Goal: Check status: Check status

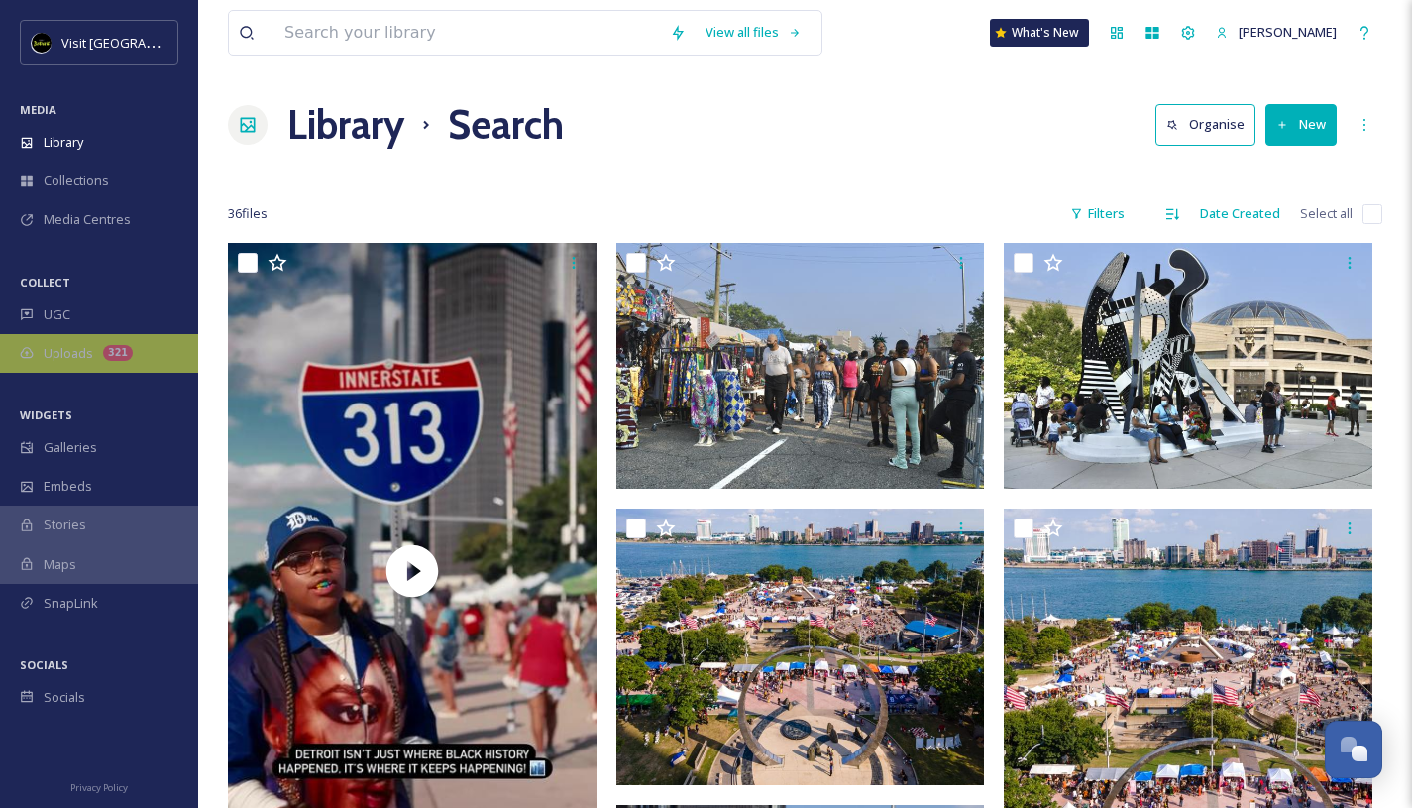
click at [72, 361] on span "Uploads" at bounding box center [69, 353] width 50 height 19
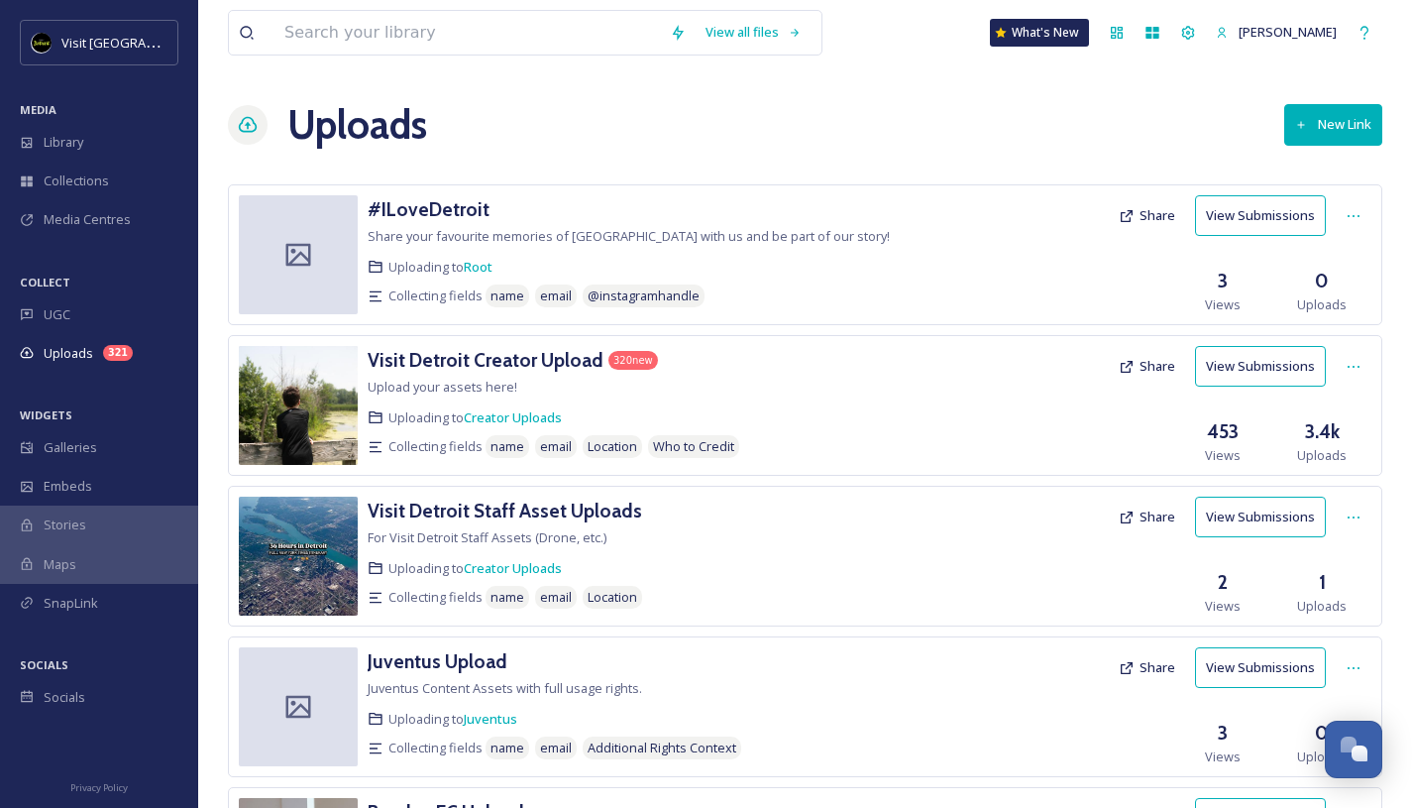
click at [1249, 356] on button "View Submissions" at bounding box center [1260, 366] width 131 height 41
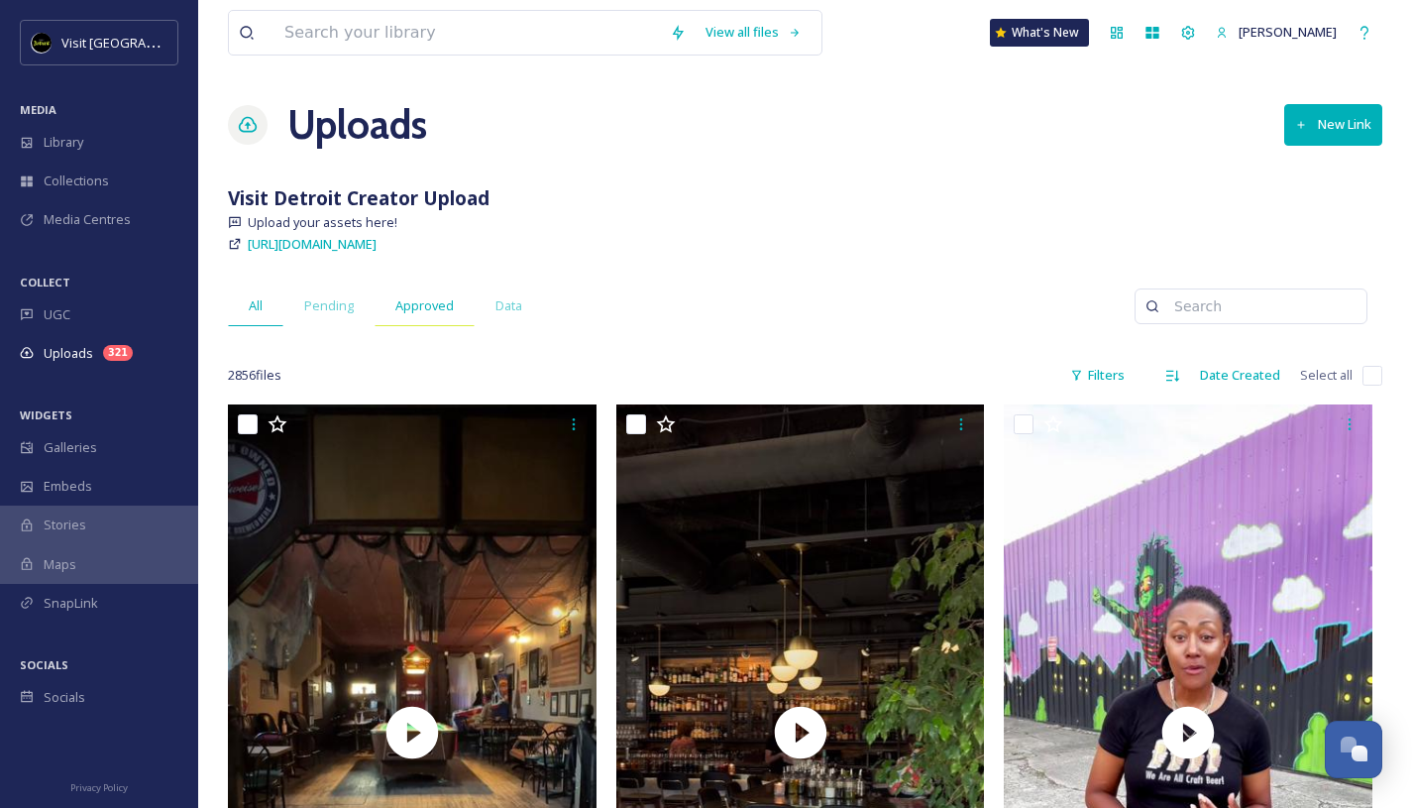
click at [425, 311] on span "Approved" at bounding box center [424, 305] width 58 height 19
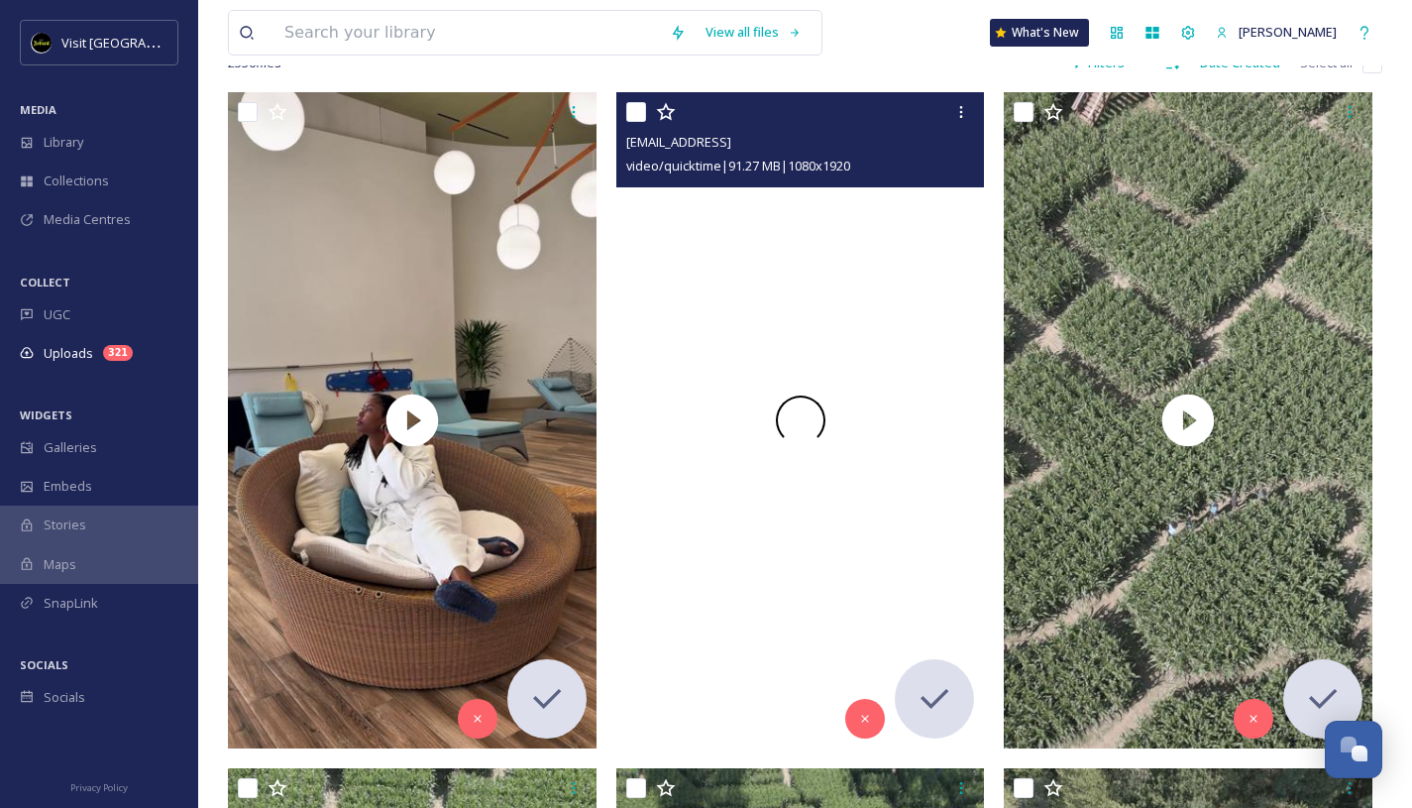
scroll to position [349, 0]
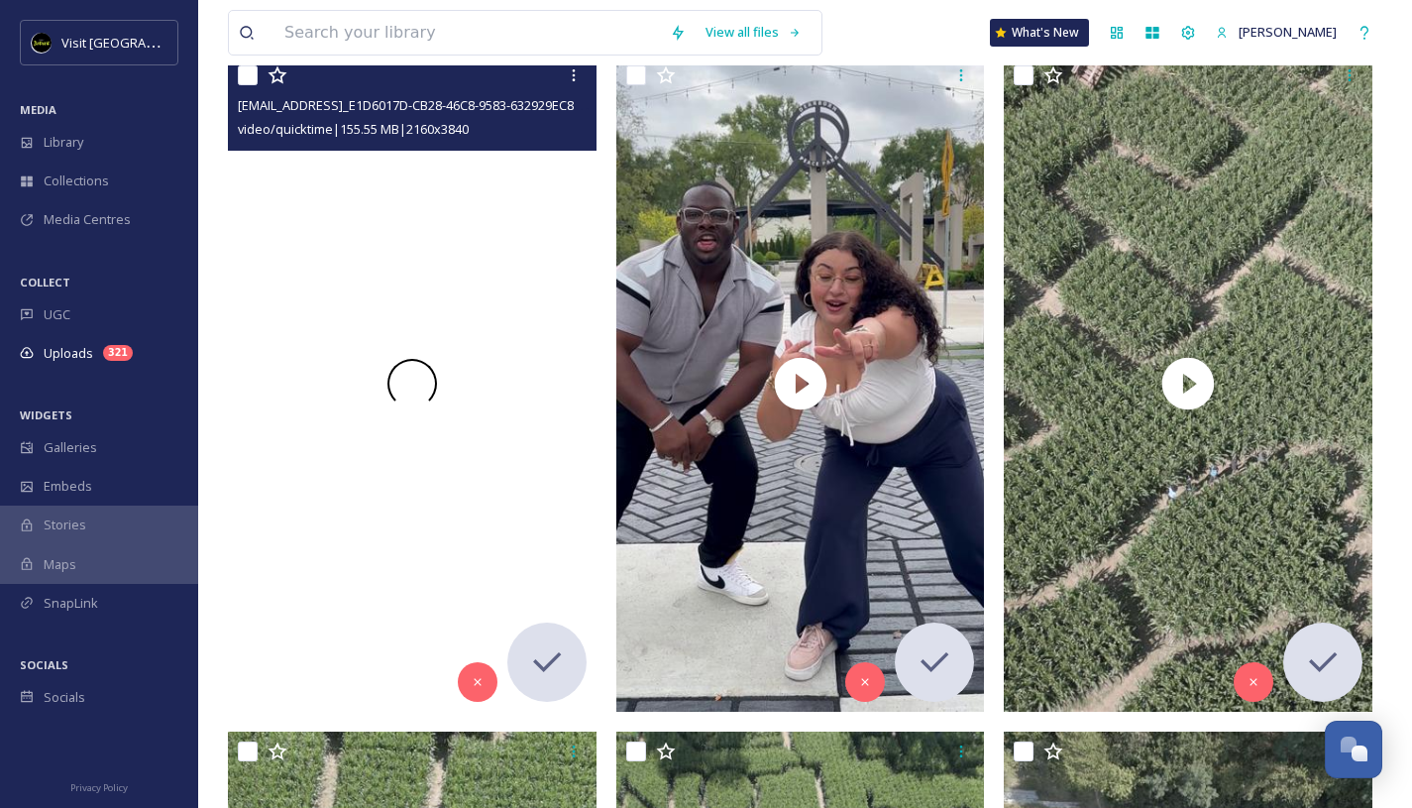
click at [449, 254] on div at bounding box center [412, 382] width 369 height 655
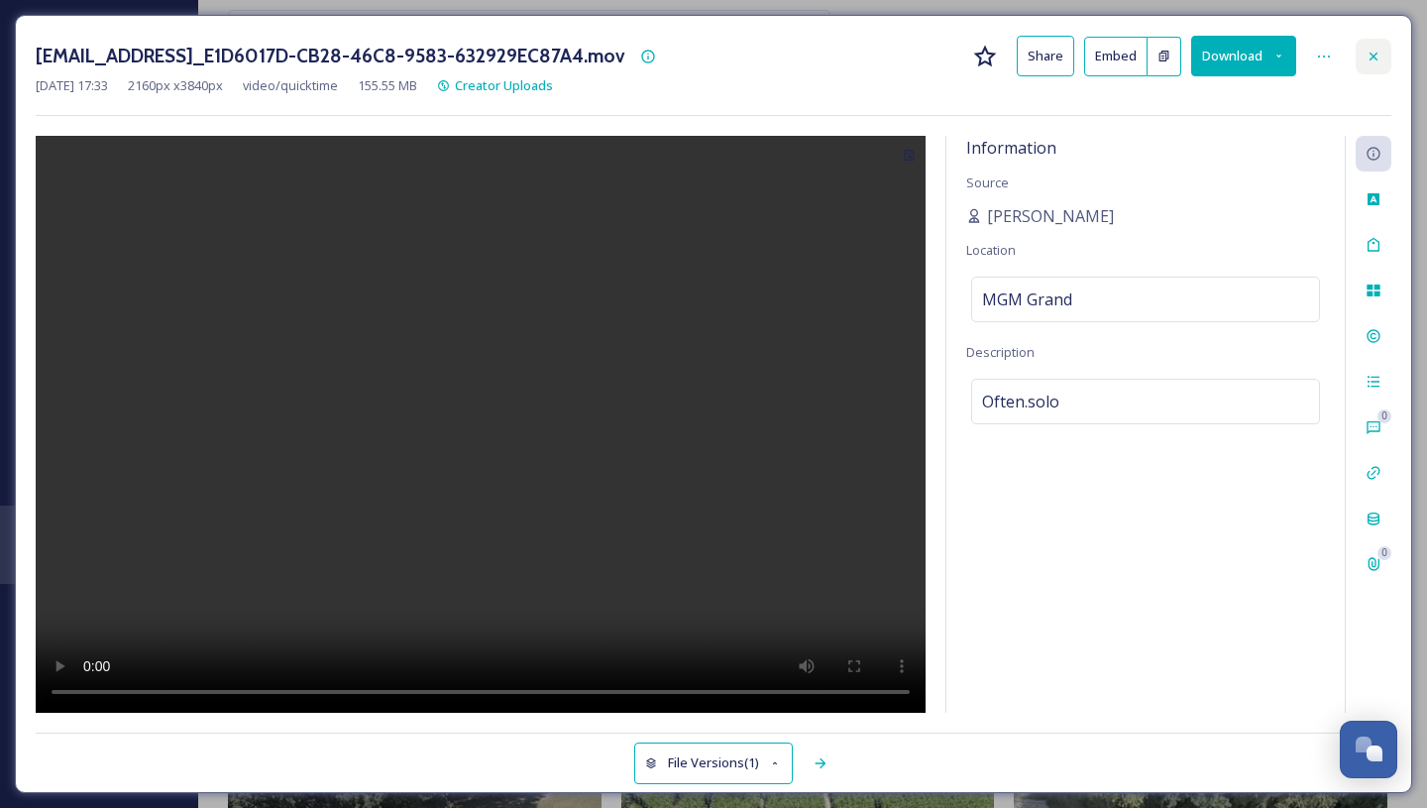
click at [1376, 56] on icon at bounding box center [1373, 57] width 16 height 16
